Goal: Ask a question

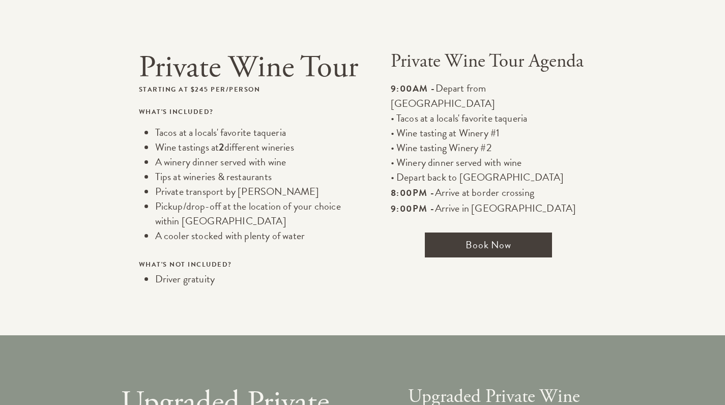
click at [475, 233] on span "Book Now" at bounding box center [488, 245] width 127 height 25
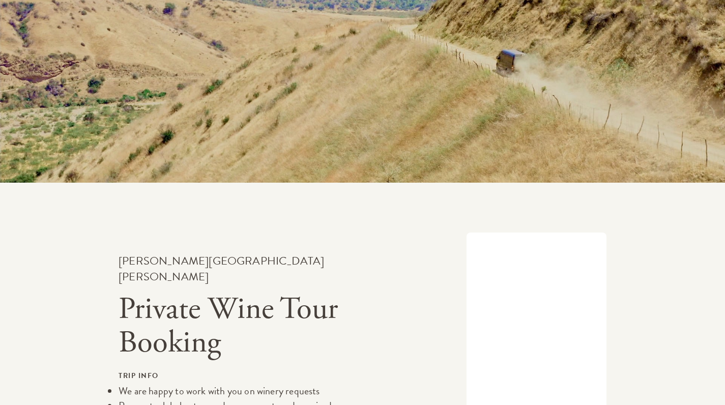
scroll to position [1387, 0]
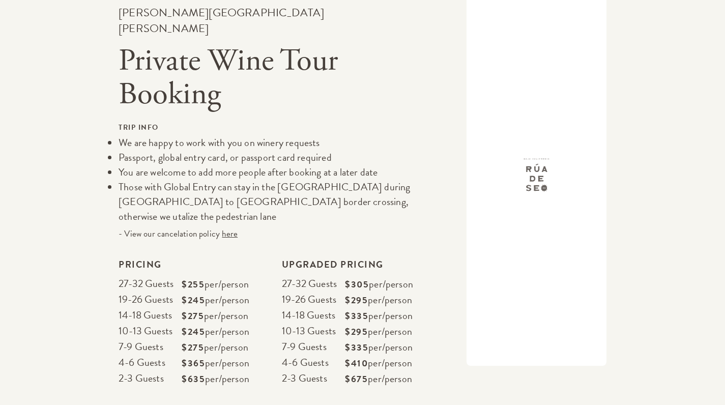
scroll to position [388, 0]
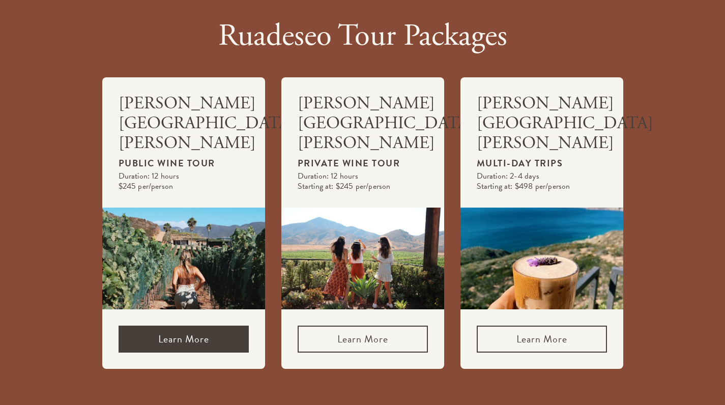
click at [201, 326] on link "Learn More" at bounding box center [184, 339] width 130 height 27
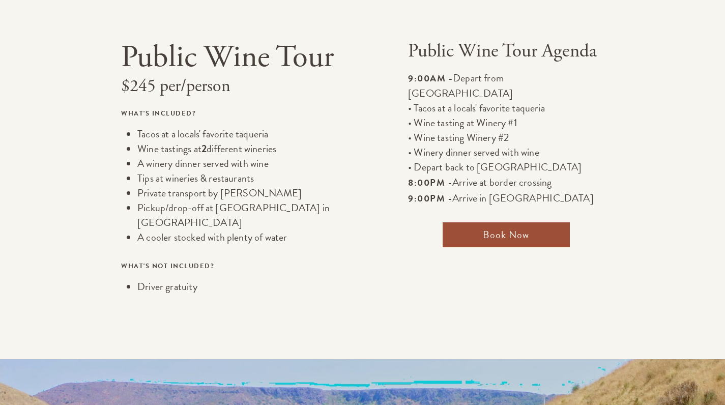
scroll to position [378, 0]
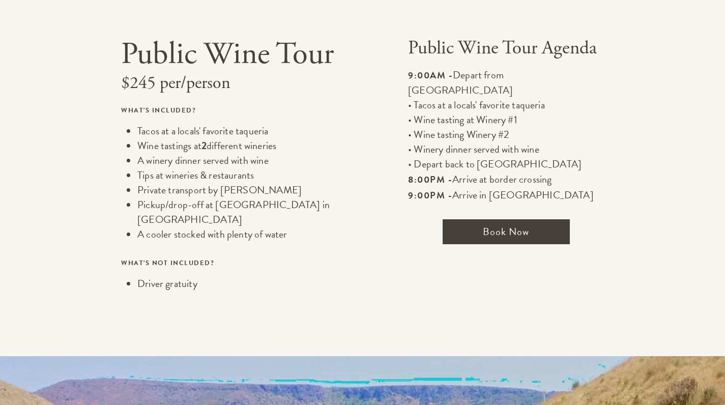
click at [478, 219] on span "Book Now" at bounding box center [506, 231] width 127 height 25
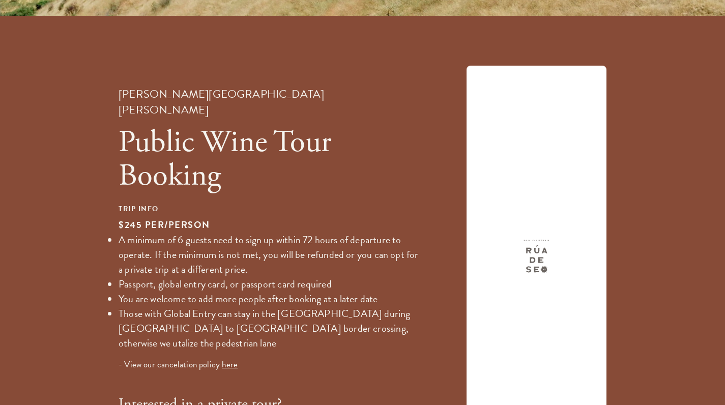
click at [224, 358] on span "here" at bounding box center [230, 364] width 16 height 13
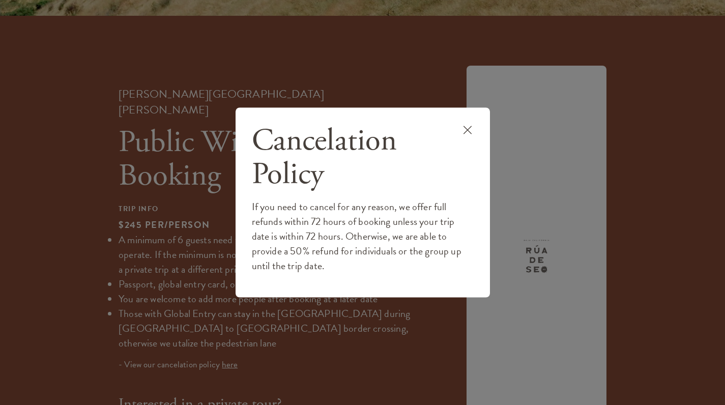
click at [290, 170] on h1 "Cancelation Policy" at bounding box center [363, 157] width 222 height 67
drag, startPoint x: 290, startPoint y: 170, endPoint x: 290, endPoint y: 231, distance: 60.1
click at [290, 231] on div "Cancelation Policy If you need to cancel for any reason, we offer full refunds …" at bounding box center [363, 198] width 222 height 149
click at [391, 39] on div "Cancelation Policy If you need to cancel for any reason, we offer full refunds …" at bounding box center [362, 202] width 725 height 405
click at [458, 126] on button at bounding box center [467, 132] width 28 height 33
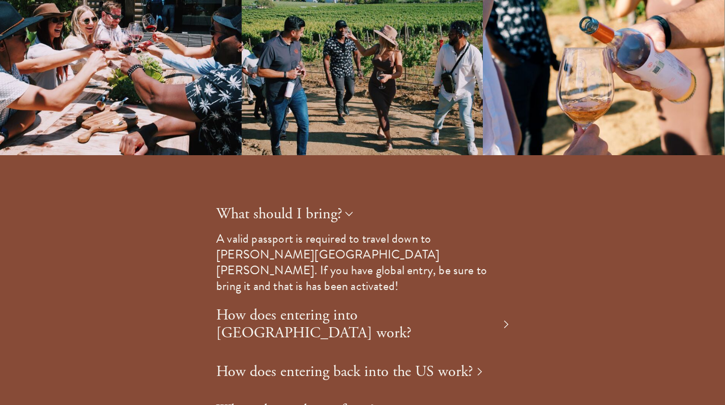
scroll to position [1765, 0]
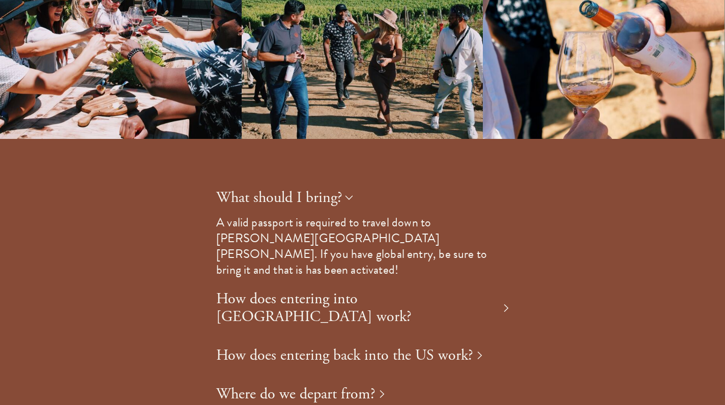
click at [345, 385] on h1 "Where do we depart from?" at bounding box center [295, 394] width 159 height 18
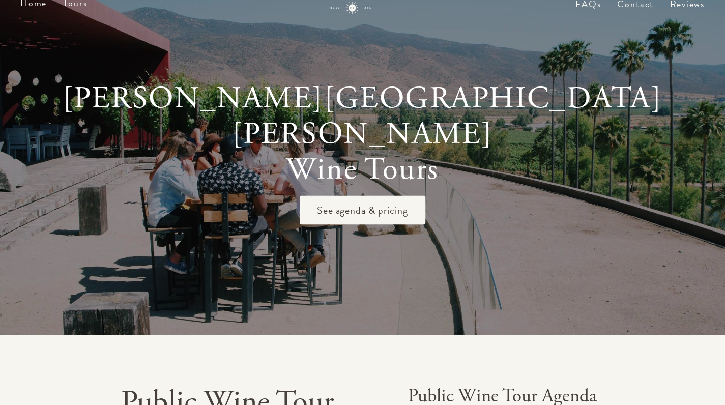
scroll to position [0, 0]
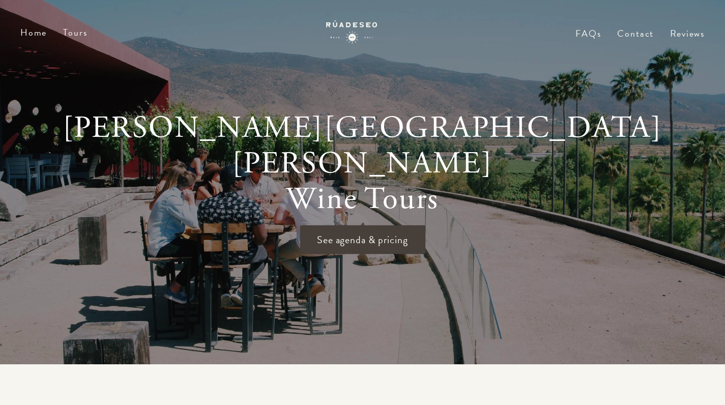
click at [358, 225] on span "See agenda & pricing" at bounding box center [363, 239] width 126 height 29
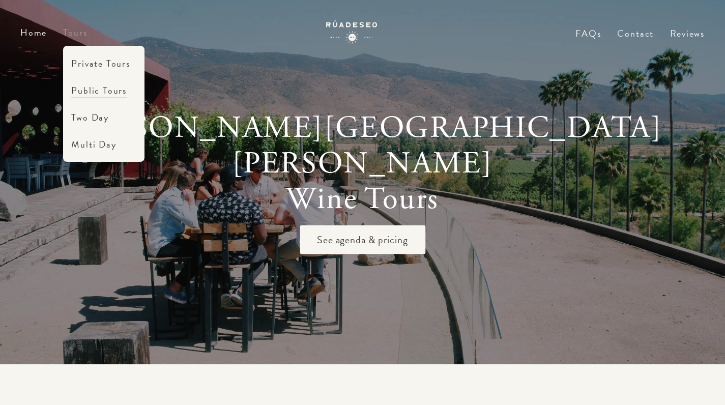
click at [82, 36] on link "Tours" at bounding box center [75, 32] width 24 height 14
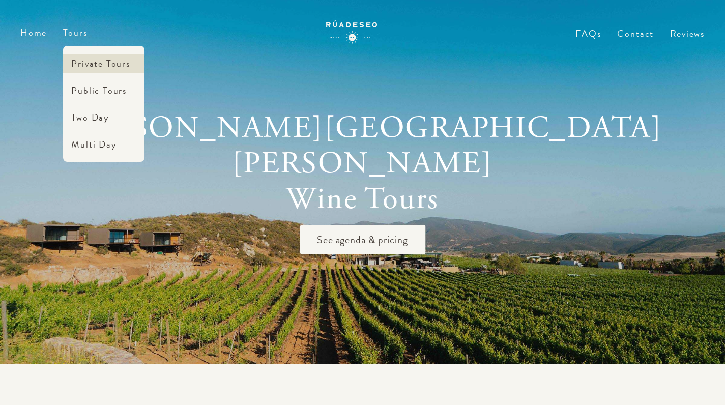
click at [83, 67] on link "Private Tours" at bounding box center [103, 63] width 81 height 19
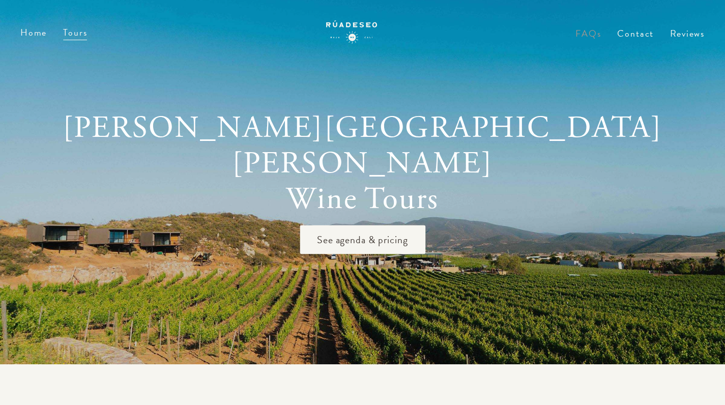
click at [590, 31] on link "FAQs" at bounding box center [588, 41] width 25 height 23
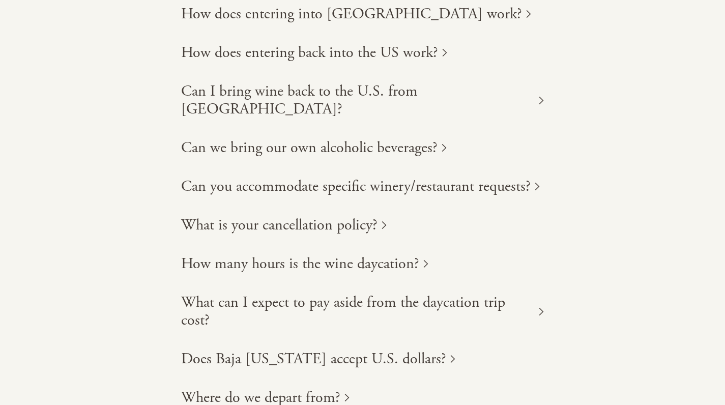
scroll to position [199, 0]
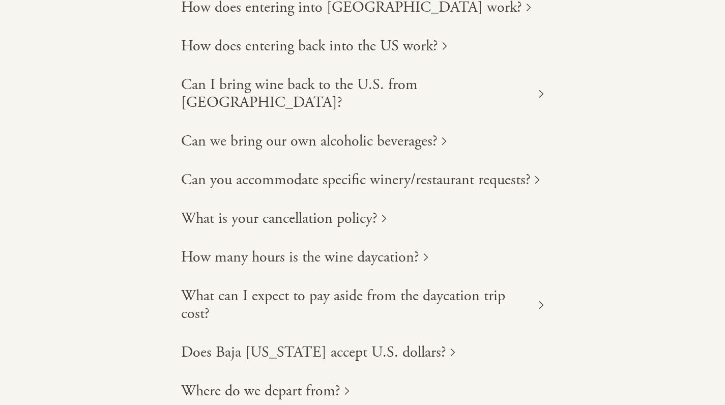
click at [377, 132] on h1 "Can we bring our own alcoholic beverages?" at bounding box center [309, 141] width 256 height 18
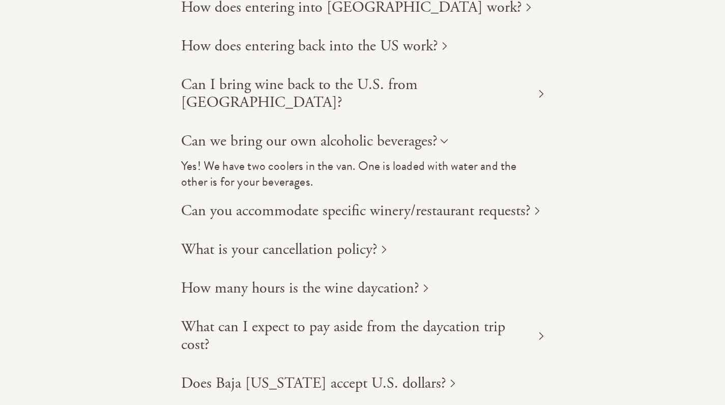
click at [427, 202] on h1 "Can you accommodate specific winery/restaurant requests?" at bounding box center [356, 211] width 350 height 18
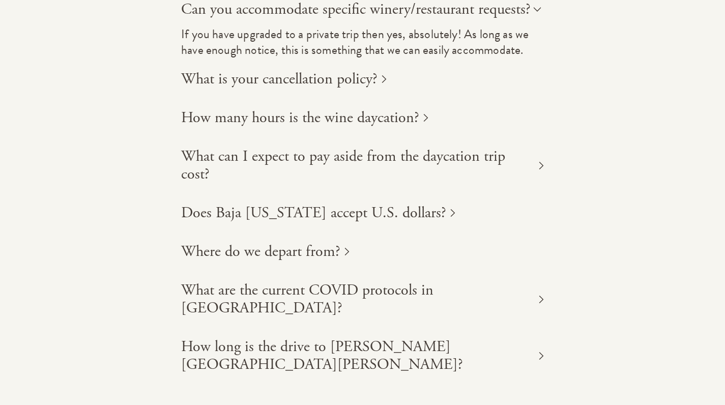
scroll to position [374, 0]
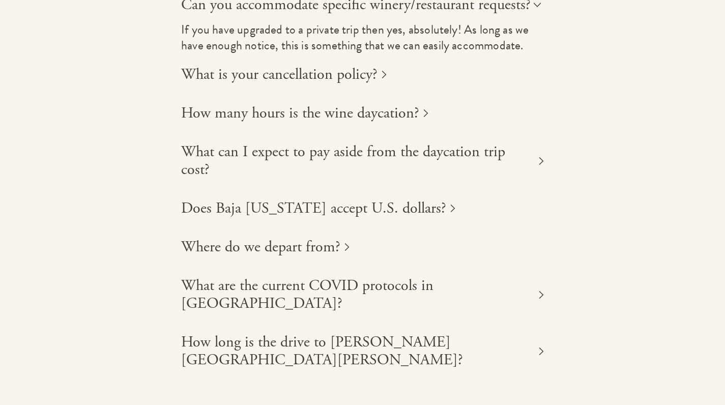
click at [478, 143] on h1 "What can I expect to pay aside from the daycation trip cost?" at bounding box center [358, 161] width 354 height 36
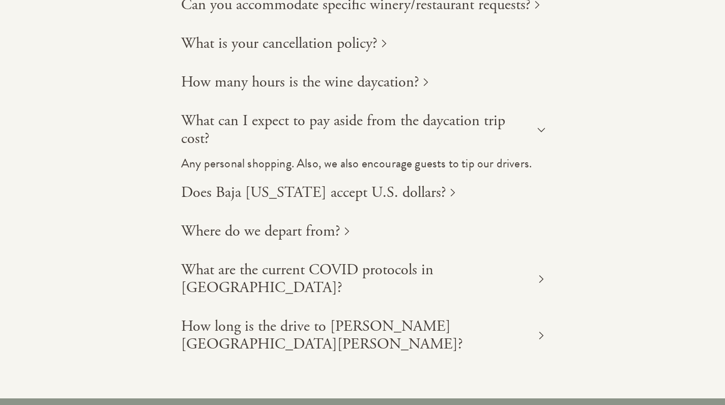
click at [401, 184] on h1 "Does Baja [US_STATE] accept U.S. dollars?" at bounding box center [313, 193] width 265 height 18
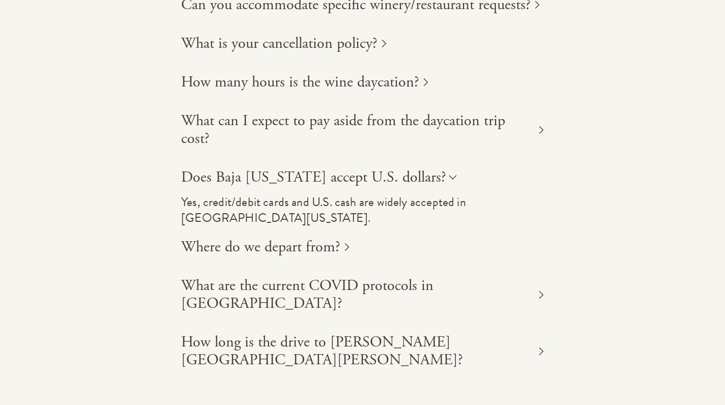
click at [381, 168] on h1 "Does Baja [US_STATE] accept U.S. dollars?" at bounding box center [313, 177] width 265 height 18
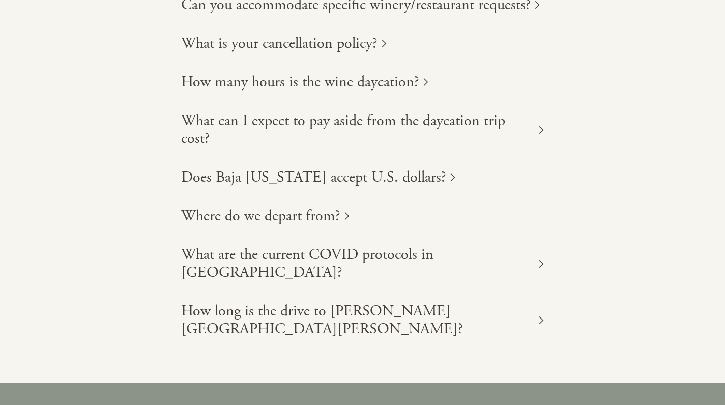
click at [263, 207] on h1 "Where do we depart from?" at bounding box center [260, 216] width 159 height 18
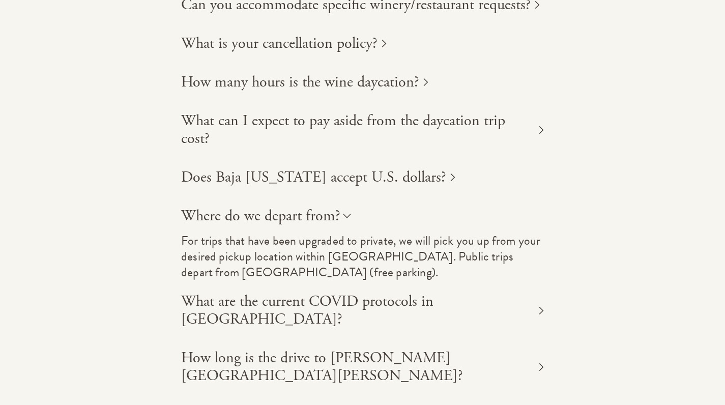
click at [312, 207] on h1 "Where do we depart from?" at bounding box center [260, 216] width 159 height 18
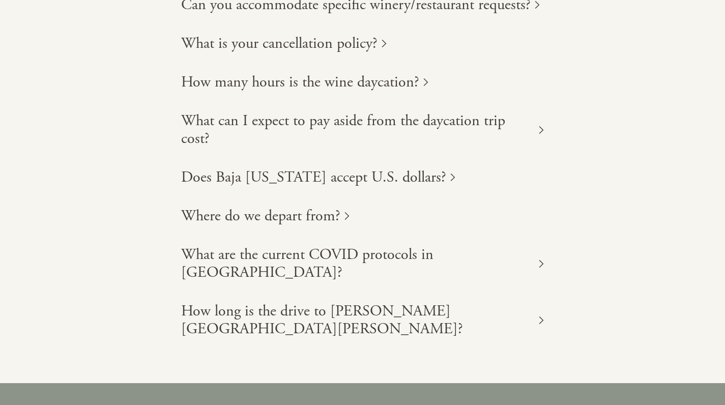
click at [332, 246] on h1 "What are the current COVID protocols in [GEOGRAPHIC_DATA]?" at bounding box center [358, 264] width 354 height 36
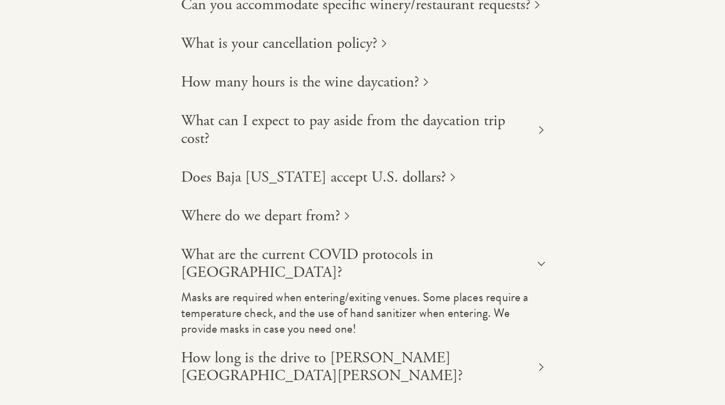
click at [332, 246] on h1 "What are the current COVID protocols in [GEOGRAPHIC_DATA]?" at bounding box center [358, 264] width 354 height 36
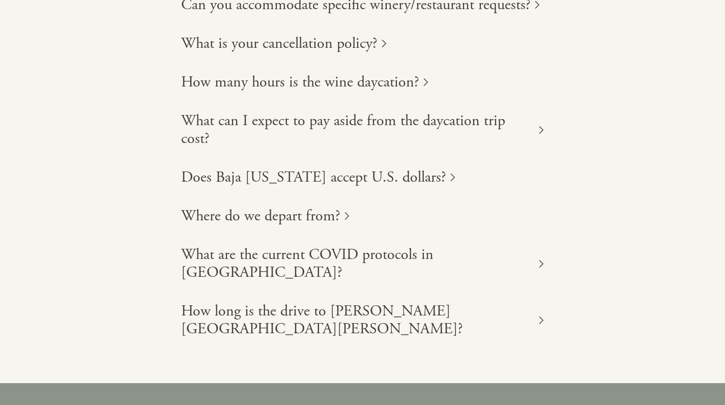
click at [347, 302] on h1 "How long is the drive to [PERSON_NAME][GEOGRAPHIC_DATA][PERSON_NAME]?" at bounding box center [358, 320] width 354 height 36
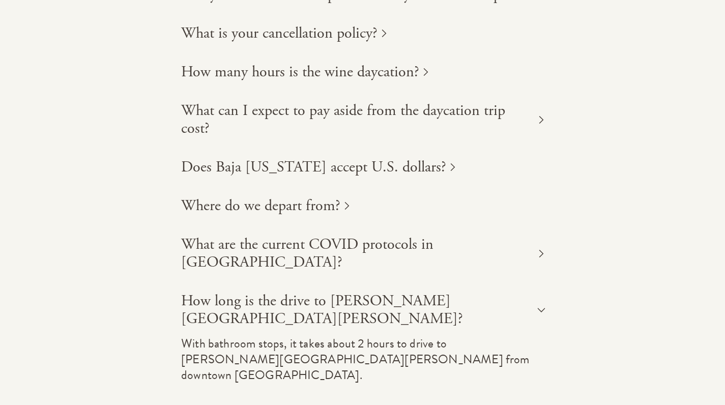
scroll to position [0, 0]
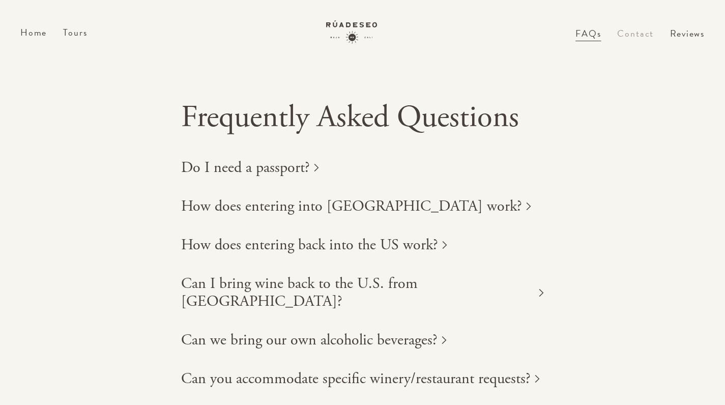
click at [644, 30] on link "Contact" at bounding box center [635, 41] width 37 height 23
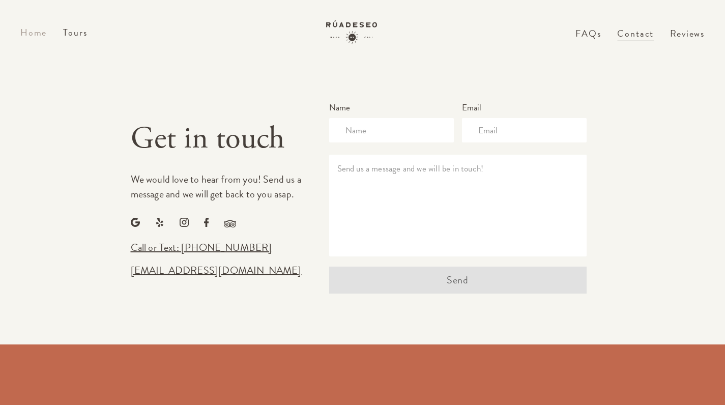
click at [24, 32] on link "Home" at bounding box center [33, 32] width 26 height 14
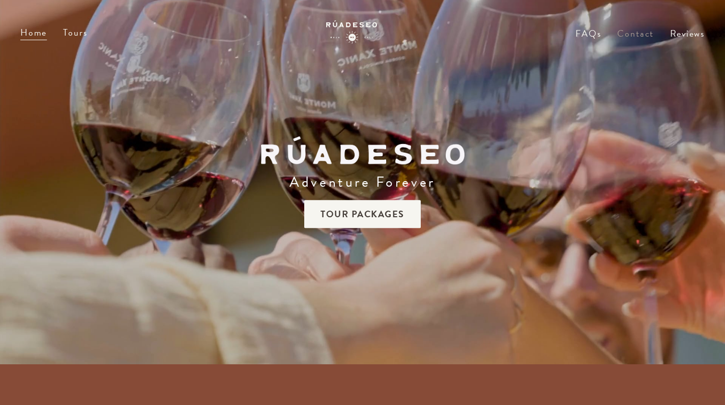
click at [633, 35] on link "Contact" at bounding box center [635, 41] width 37 height 23
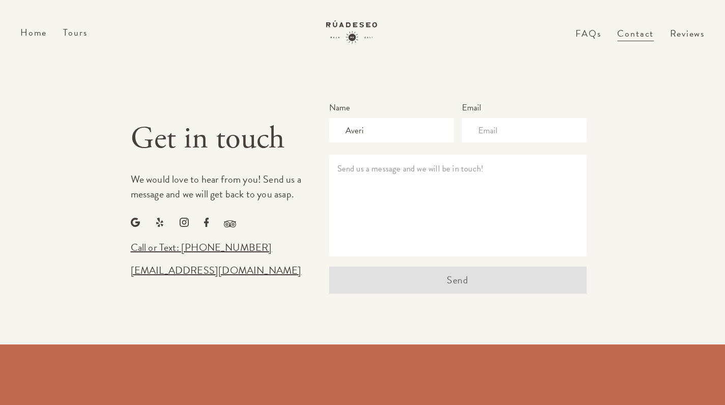
type input "Averi"
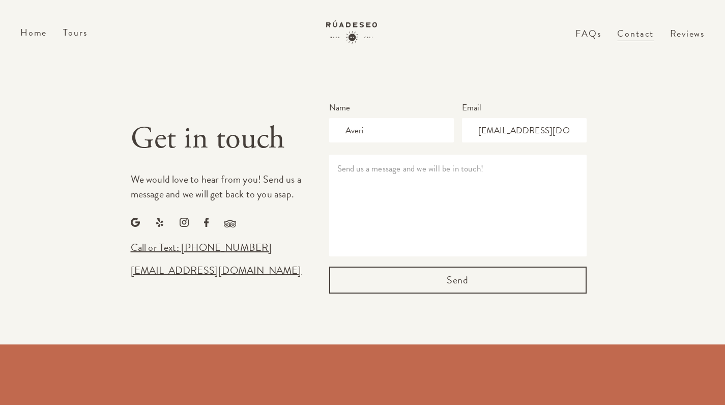
type input "[EMAIL_ADDRESS][DOMAIN_NAME]"
click at [440, 155] on textarea at bounding box center [458, 206] width 258 height 102
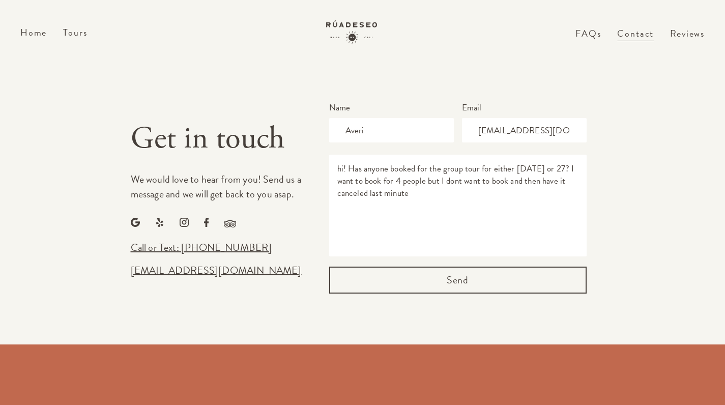
click at [462, 179] on textarea "hi! Has anyone booked for the group tour for either [DATE] or 27? I want to boo…" at bounding box center [458, 206] width 258 height 102
click at [437, 197] on textarea "hi! Has anyone booked for the group tour for either [DATE] or 27? I want to boo…" at bounding box center [458, 206] width 258 height 102
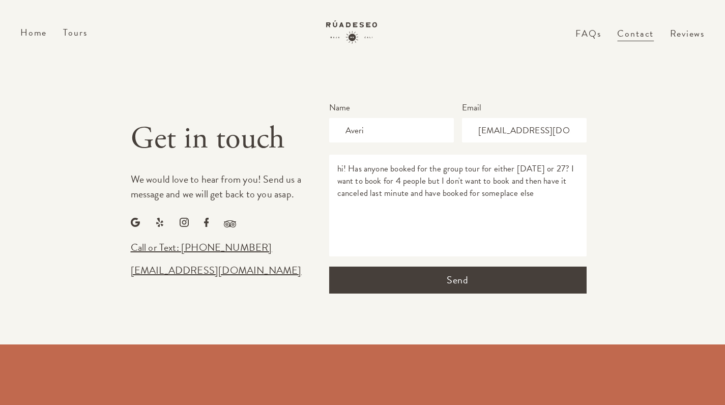
type textarea "hi! Has anyone booked for the group tour for either [DATE] or 27? I want to boo…"
click at [405, 269] on button "Send" at bounding box center [458, 280] width 258 height 27
